Goal: Book appointment/travel/reservation

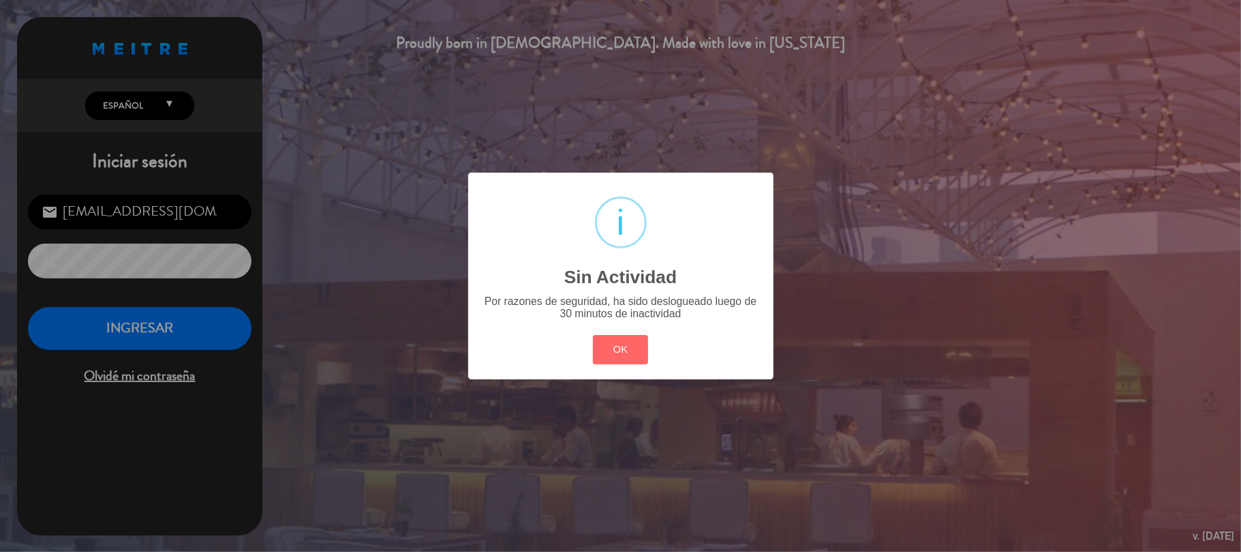
click at [642, 365] on div "OK Cancel" at bounding box center [620, 348] width 61 height 35
click at [622, 339] on button "OK" at bounding box center [620, 349] width 55 height 29
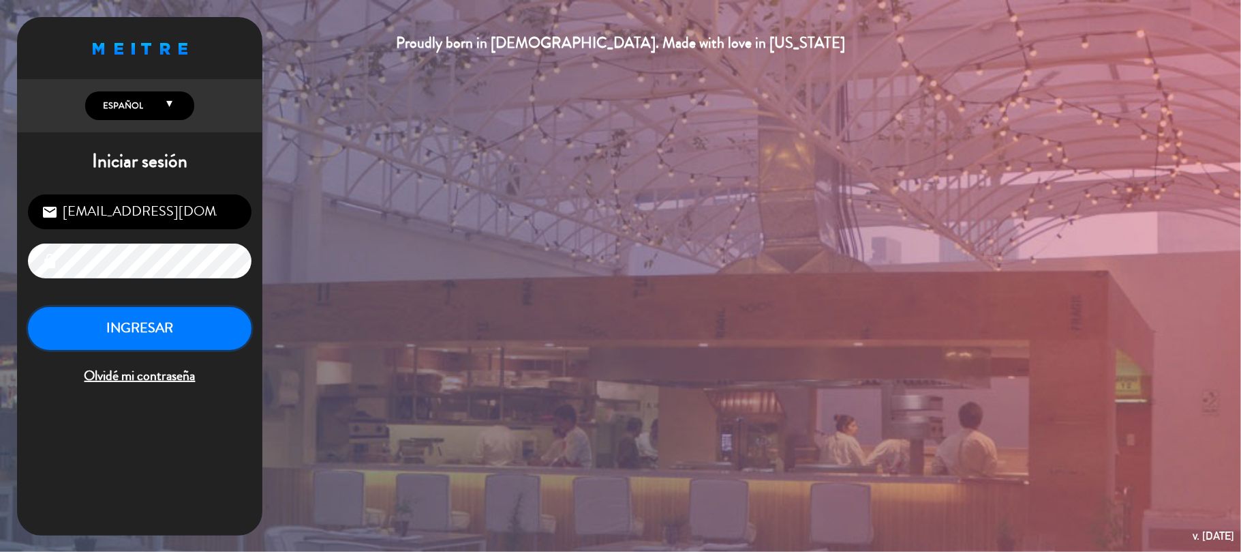
click at [128, 339] on button "INGRESAR" at bounding box center [140, 328] width 224 height 43
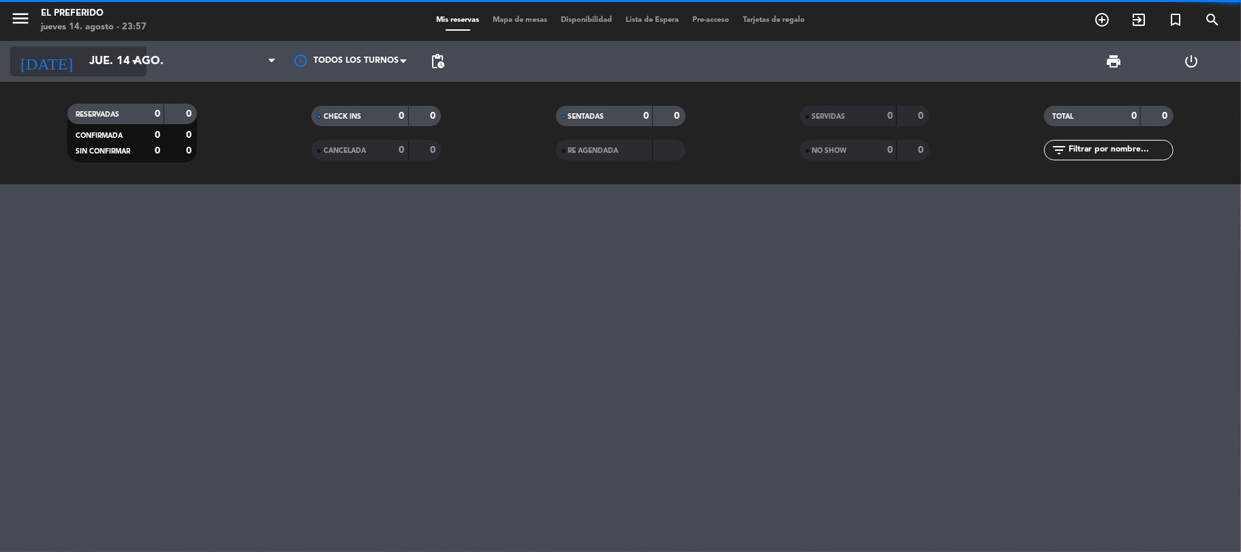
click at [116, 63] on input "jue. 14 ago." at bounding box center [155, 61] width 147 height 27
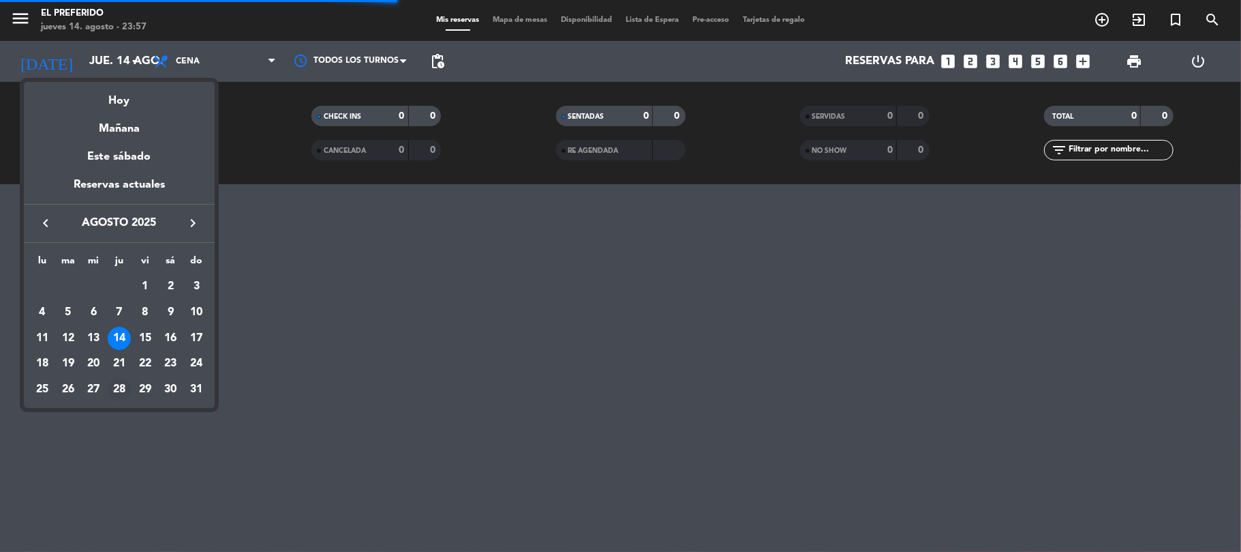
click at [121, 388] on div "28" at bounding box center [119, 389] width 23 height 23
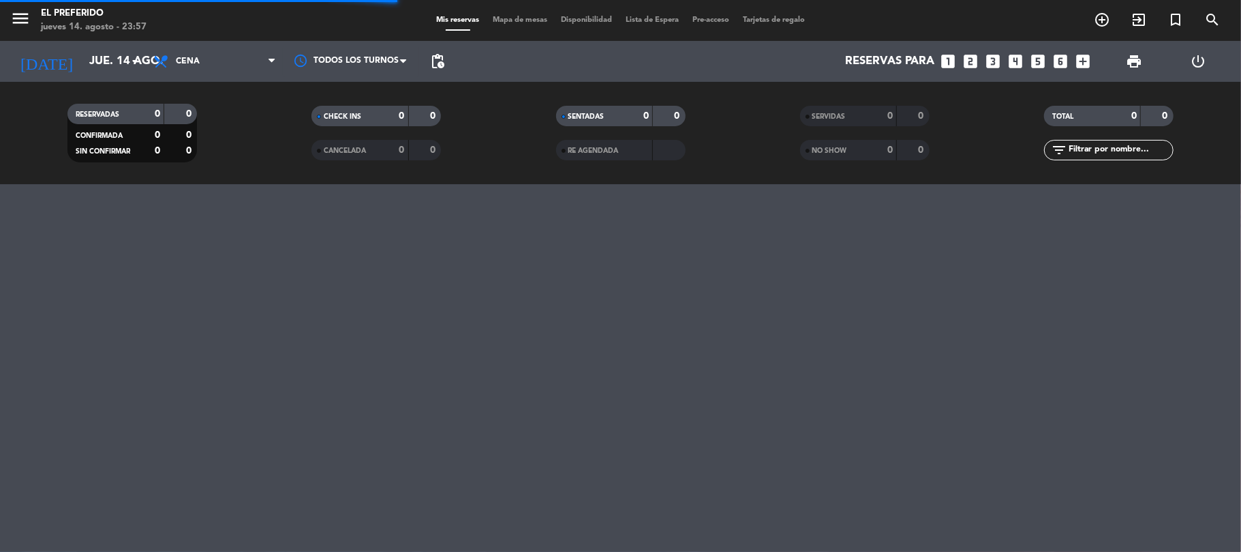
type input "jue. 28 ago."
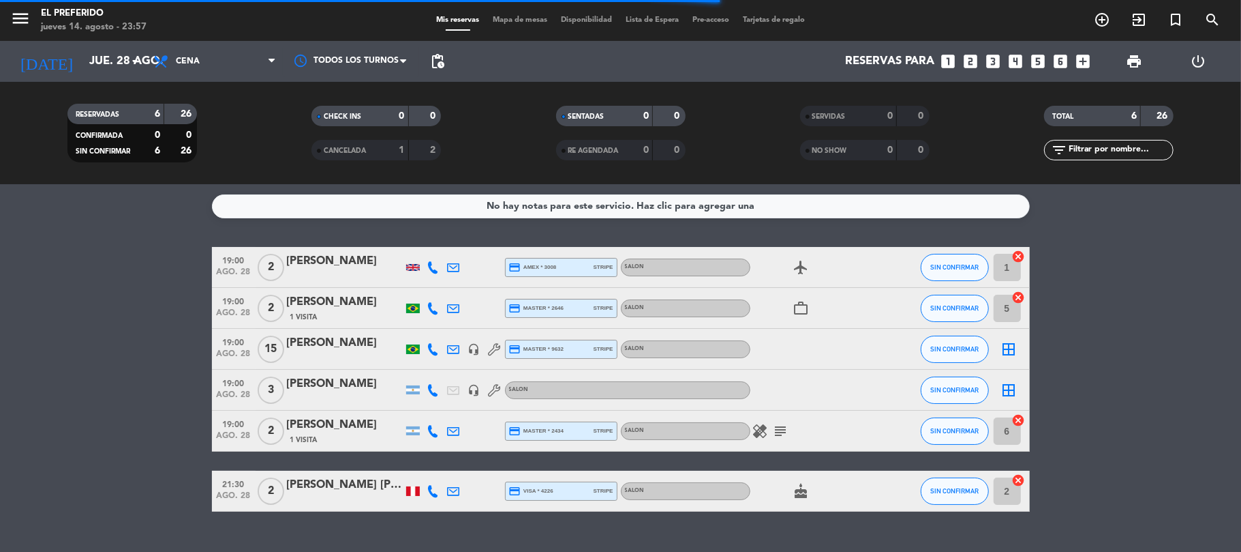
click at [942, 56] on icon "looks_one" at bounding box center [949, 61] width 18 height 18
